Goal: Find specific page/section: Find specific page/section

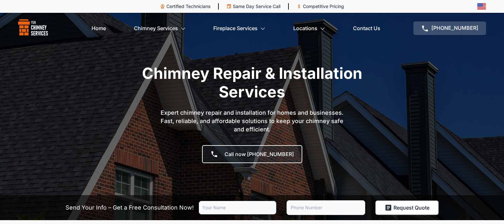
click at [30, 28] on img at bounding box center [33, 28] width 30 height 18
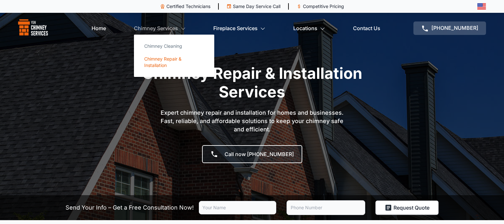
click at [163, 57] on link "Chimney Repair & Installation" at bounding box center [174, 62] width 70 height 19
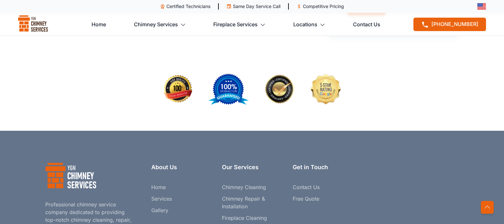
scroll to position [2022, 0]
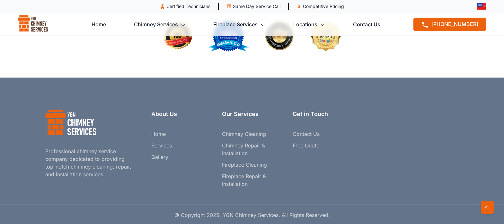
click at [72, 122] on img at bounding box center [70, 124] width 51 height 28
